Goal: Navigation & Orientation: Find specific page/section

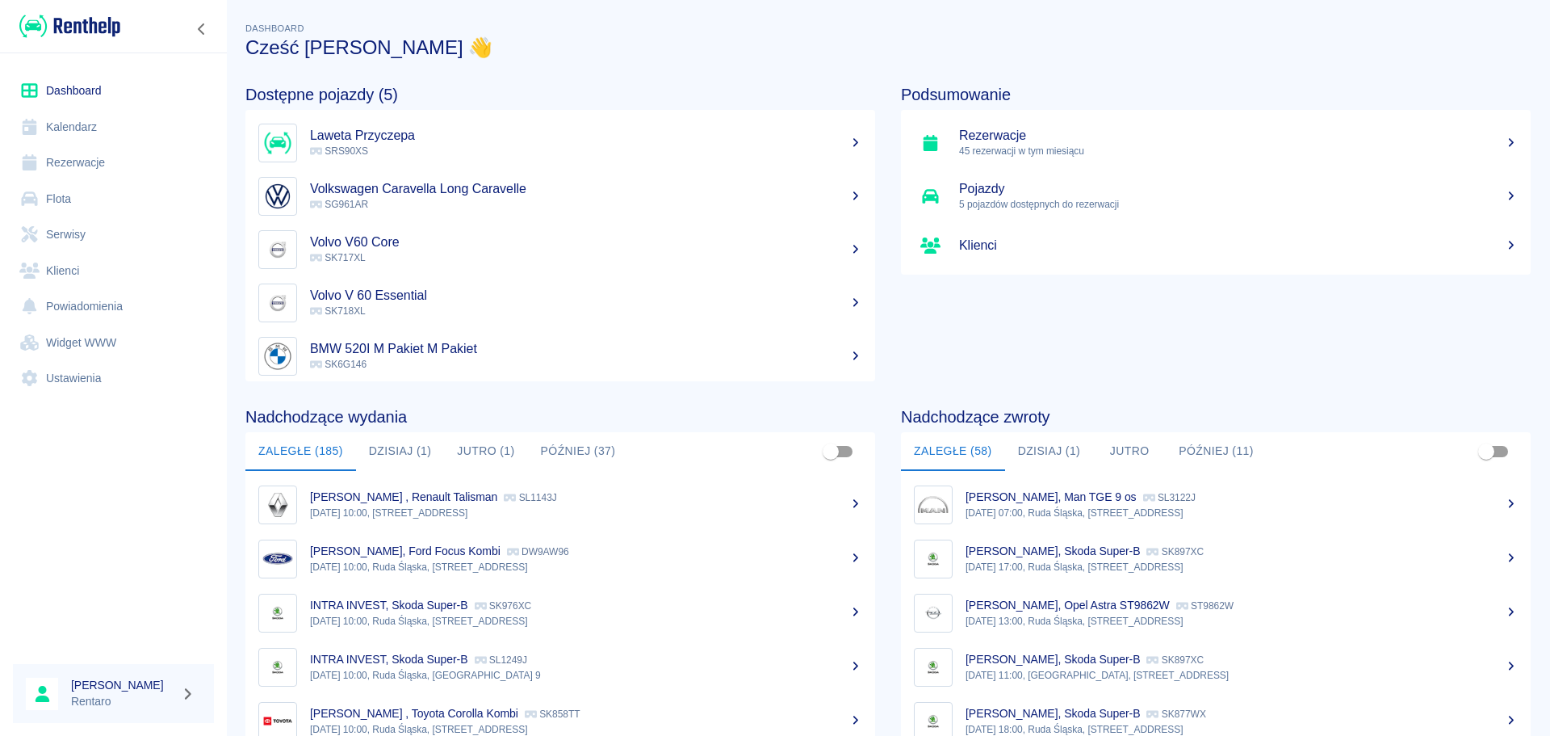
click at [1054, 452] on button "Dzisiaj (1)" at bounding box center [1049, 451] width 89 height 39
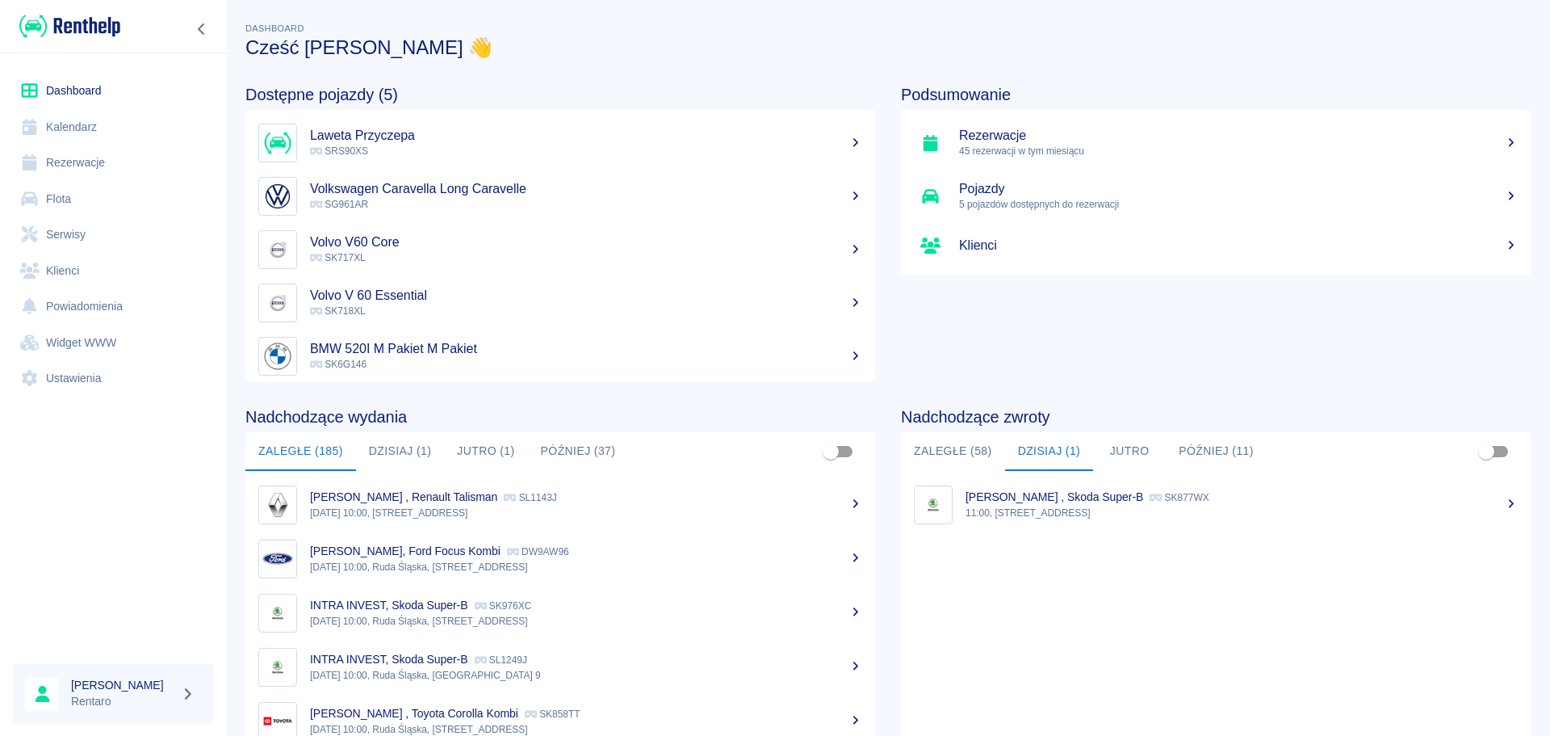
click at [101, 123] on link "Kalendarz" at bounding box center [113, 127] width 201 height 36
